Goal: Find contact information: Find contact information

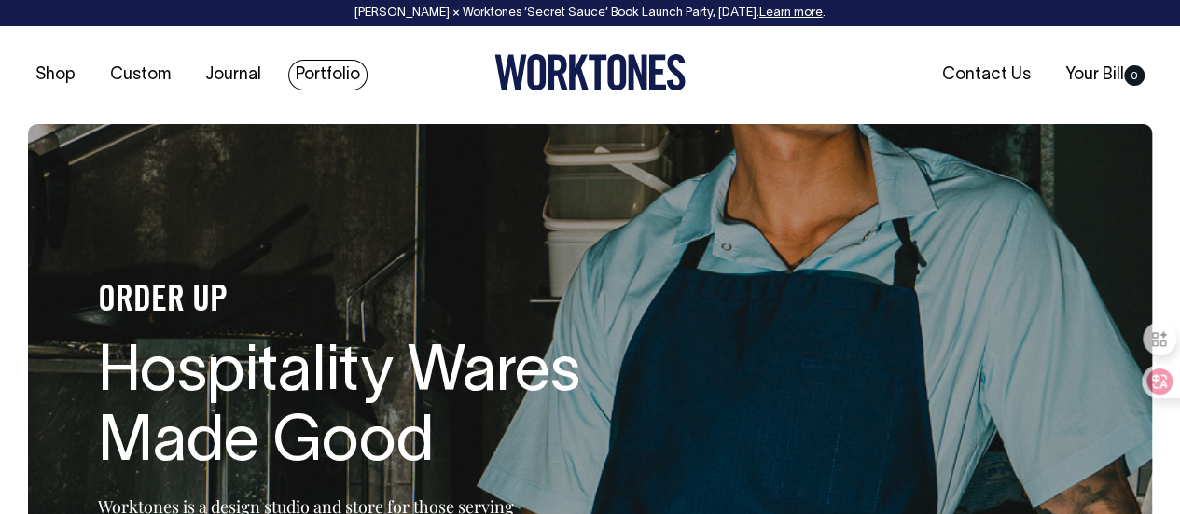
click at [328, 76] on link "Portfolio" at bounding box center [327, 75] width 79 height 31
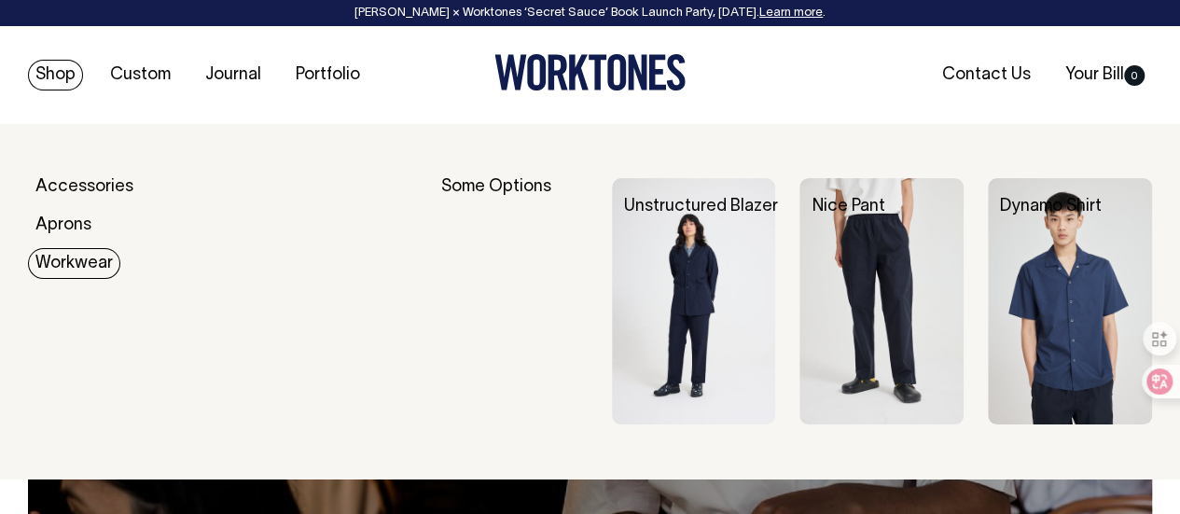
click at [91, 260] on link "Workwear" at bounding box center [74, 263] width 92 height 31
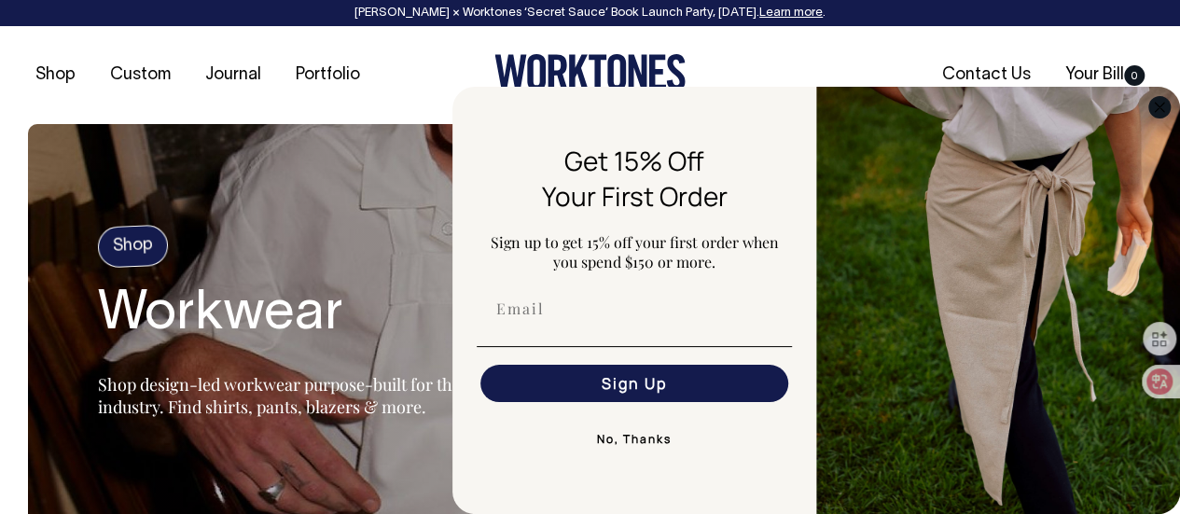
click at [1159, 108] on circle "Close dialog" at bounding box center [1159, 106] width 21 height 21
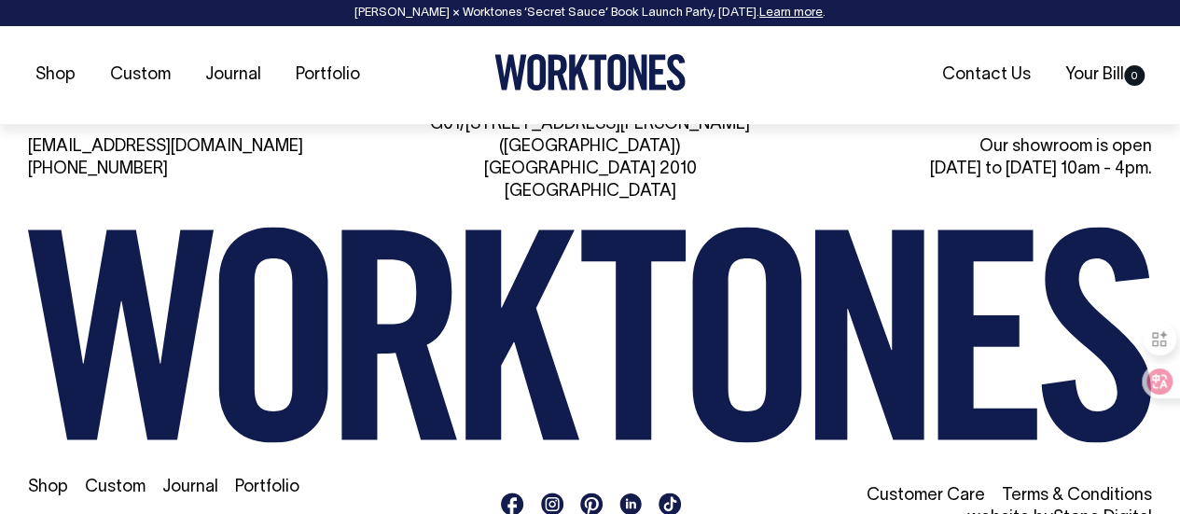
scroll to position [2270, 0]
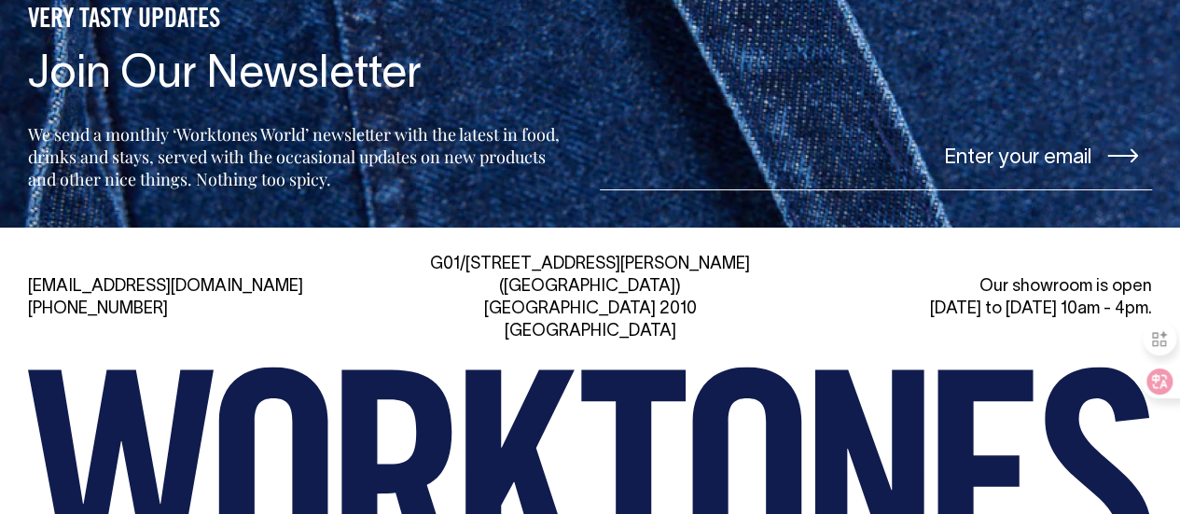
scroll to position [4071, 0]
drag, startPoint x: 22, startPoint y: 212, endPoint x: 182, endPoint y: 210, distance: 159.5
click at [182, 254] on div "hi@worktones.com +61 2 7203 1616 G01/50 Marshall St, Surry Hills (Gadigal) NSW …" at bounding box center [590, 466] width 1180 height 424
copy link "[EMAIL_ADDRESS][DOMAIN_NAME]"
click at [15, 254] on div "hi@worktones.com +61 2 7203 1616 G01/50 Marshall St, Surry Hills (Gadigal) NSW …" at bounding box center [590, 466] width 1180 height 424
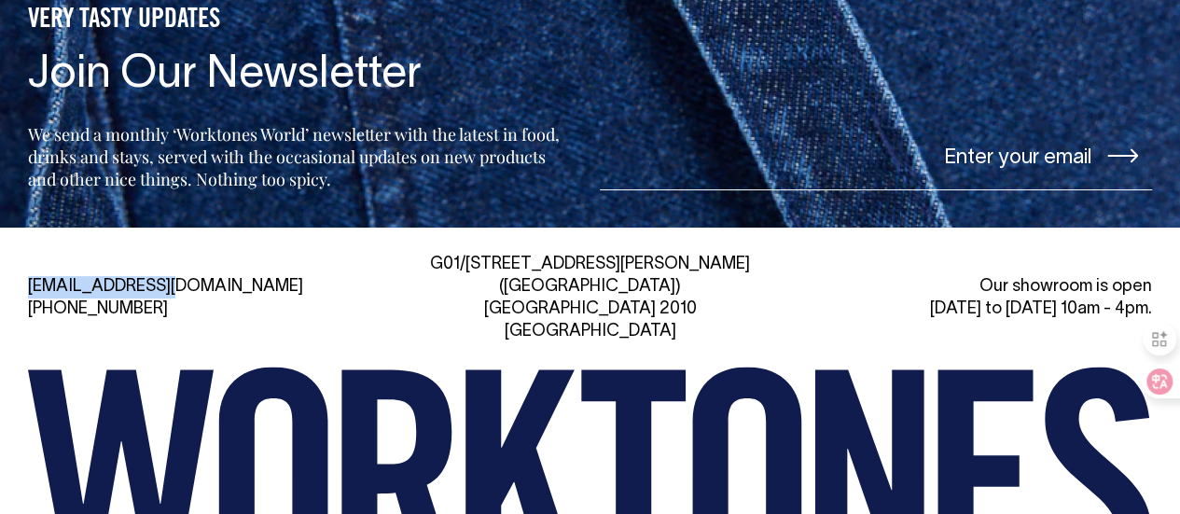
drag, startPoint x: 11, startPoint y: 214, endPoint x: 175, endPoint y: 208, distance: 164.3
click at [175, 254] on div "hi@worktones.com +61 2 7203 1616 G01/50 Marshall St, Surry Hills (Gadigal) NSW …" at bounding box center [590, 466] width 1180 height 424
copy link "[EMAIL_ADDRESS][DOMAIN_NAME]"
click at [0, 270] on div "hi@worktones.com +61 2 7203 1616 G01/50 Marshall St, Surry Hills (Gadigal) NSW …" at bounding box center [590, 466] width 1180 height 424
drag, startPoint x: 17, startPoint y: 232, endPoint x: 180, endPoint y: 240, distance: 163.4
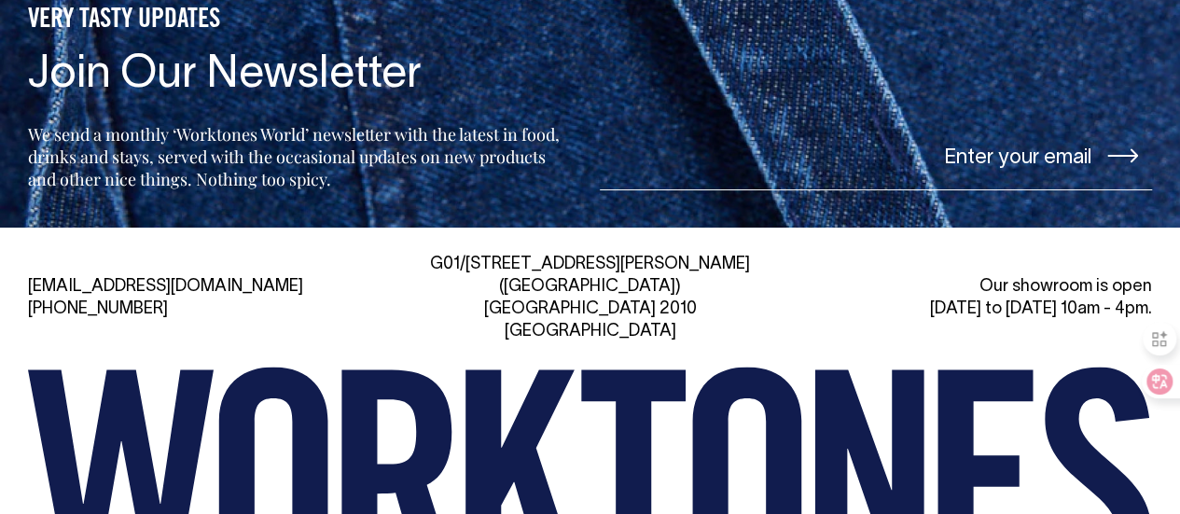
click at [180, 254] on div "hi@worktones.com +61 2 7203 1616 G01/50 Marshall St, Surry Hills (Gadigal) NSW …" at bounding box center [590, 466] width 1180 height 424
copy link "[PHONE_NUMBER]"
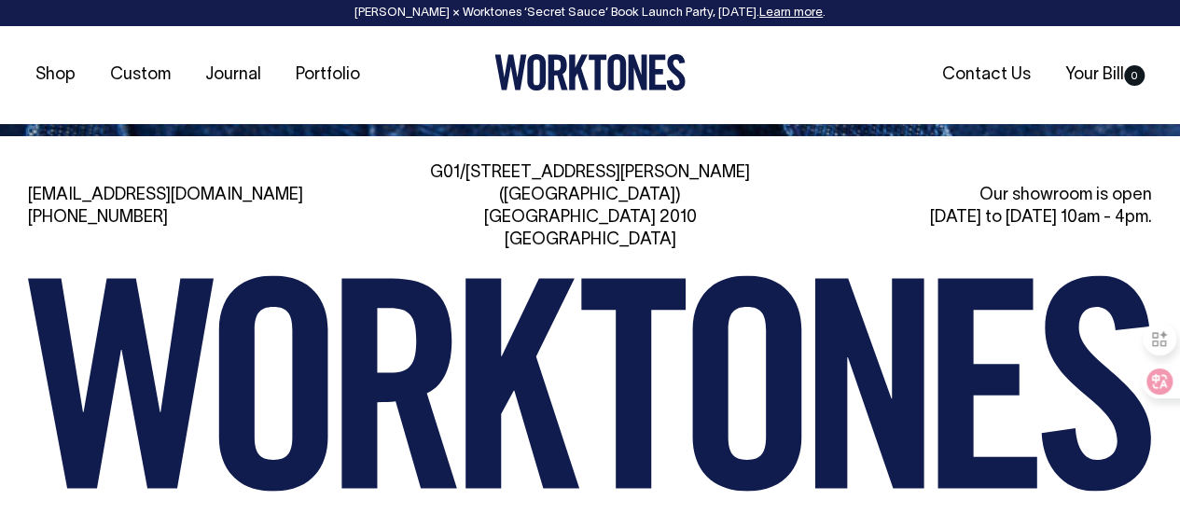
scroll to position [4163, 0]
